Goal: Transaction & Acquisition: Purchase product/service

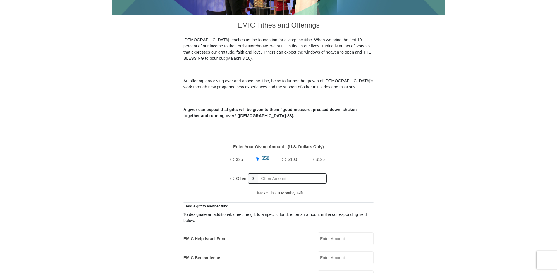
scroll to position [149, 0]
click at [231, 176] on input "Other" at bounding box center [232, 178] width 4 height 4
radio input "true"
type input "300"
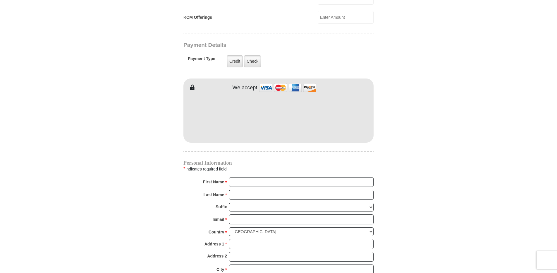
scroll to position [450, 0]
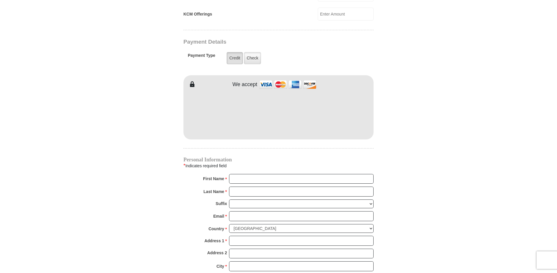
click at [235, 52] on label "Credit" at bounding box center [235, 58] width 16 height 12
click at [0, 0] on input "Credit" at bounding box center [0, 0] width 0 height 0
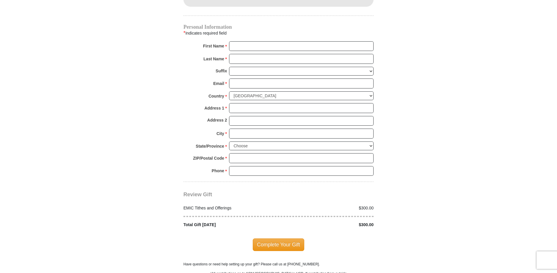
scroll to position [581, 0]
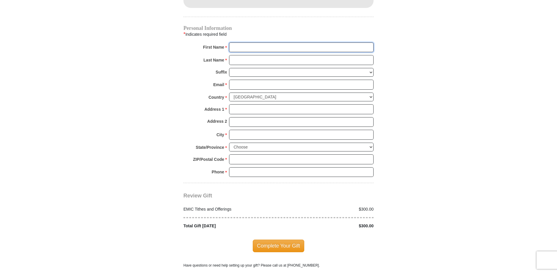
click at [241, 42] on input "First Name *" at bounding box center [301, 47] width 144 height 10
type input "[PERSON_NAME]"
type input "[EMAIL_ADDRESS][DOMAIN_NAME]"
type input "[STREET_ADDRESS]"
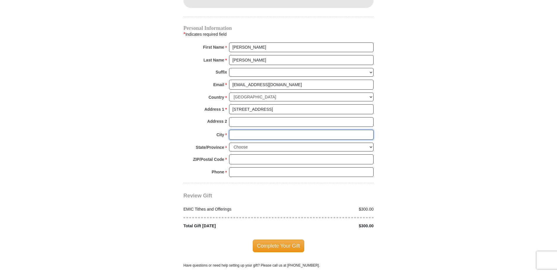
type input "[PERSON_NAME]"
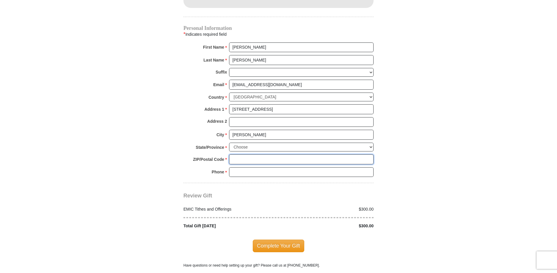
type input "78634"
type input "15127137731"
click at [253, 142] on select "Choose [US_STATE] [US_STATE] [US_STATE] [US_STATE] [US_STATE] Armed Forces Amer…" at bounding box center [301, 146] width 144 height 9
select select "[GEOGRAPHIC_DATA]"
click at [229, 142] on select "Choose [US_STATE] [US_STATE] [US_STATE] [US_STATE] [US_STATE] Armed Forces Amer…" at bounding box center [301, 146] width 144 height 9
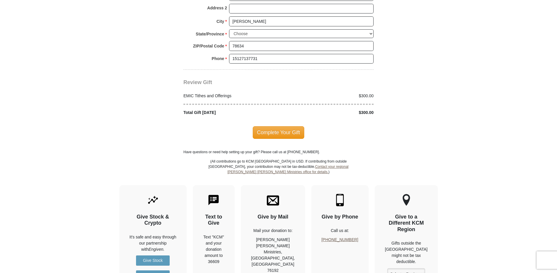
scroll to position [700, 0]
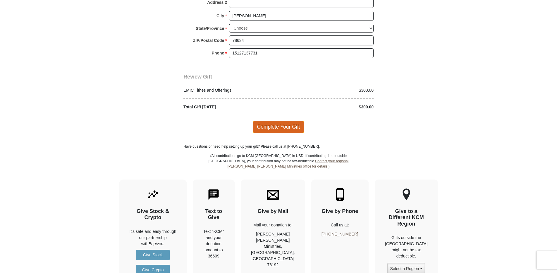
click at [278, 121] on span "Complete Your Gift" at bounding box center [279, 127] width 52 height 12
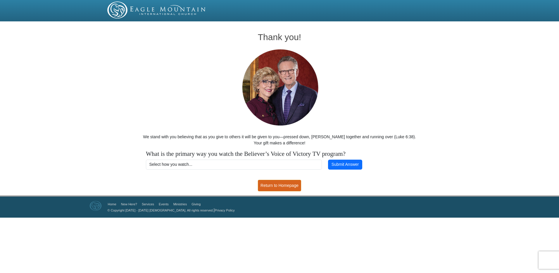
click at [273, 187] on link "Return to Homepage" at bounding box center [279, 185] width 43 height 11
